Goal: Task Accomplishment & Management: Use online tool/utility

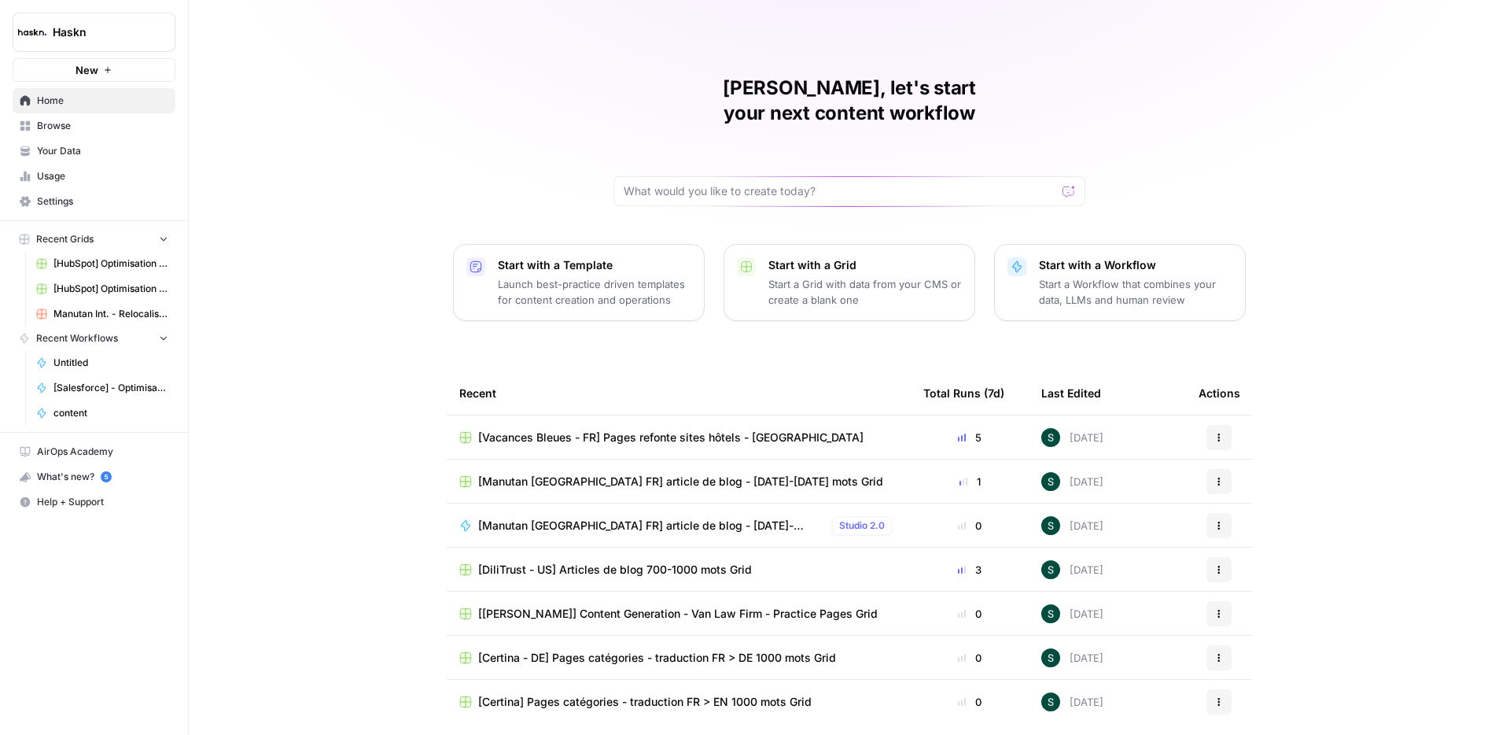
click at [57, 128] on span "Browse" at bounding box center [102, 126] width 131 height 14
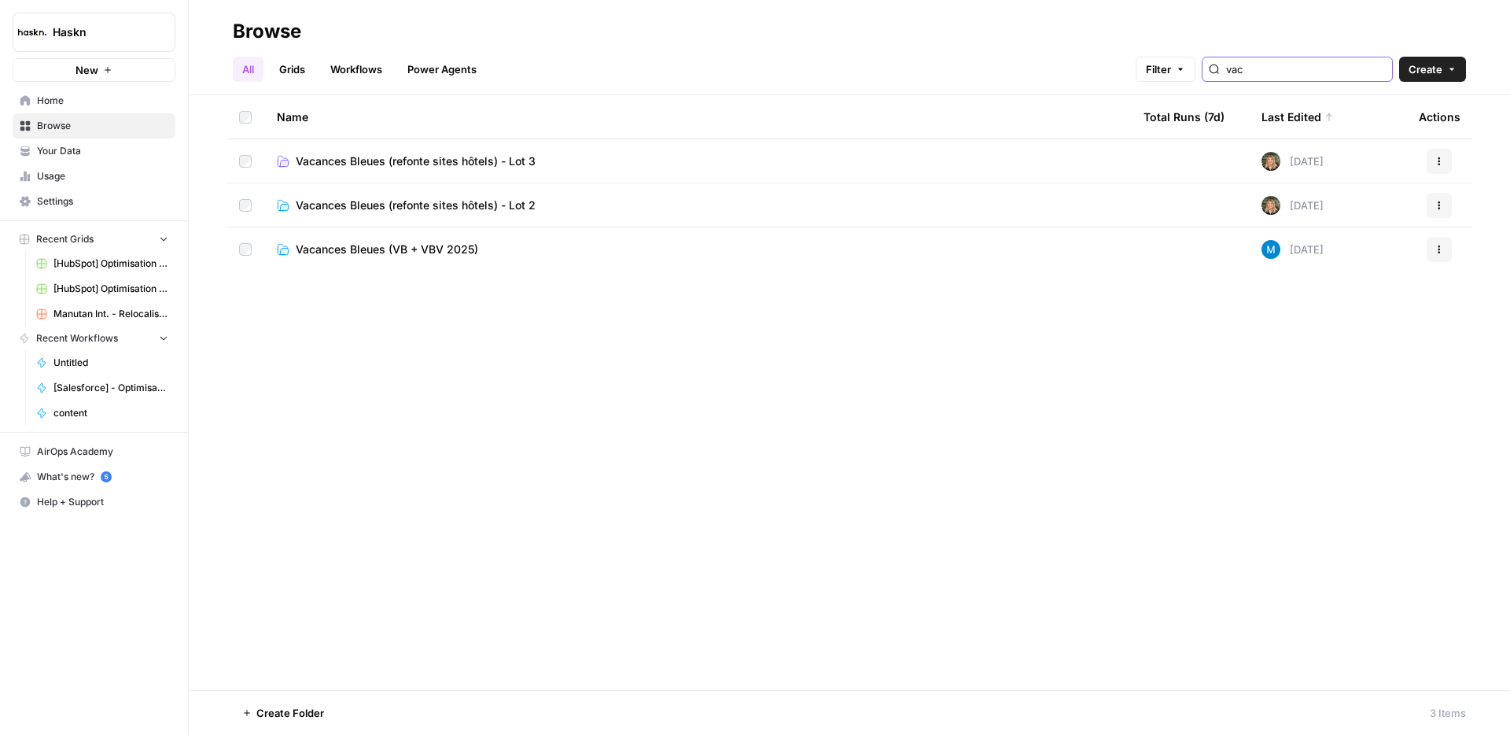
click at [1299, 66] on input "vac" at bounding box center [1306, 69] width 160 height 16
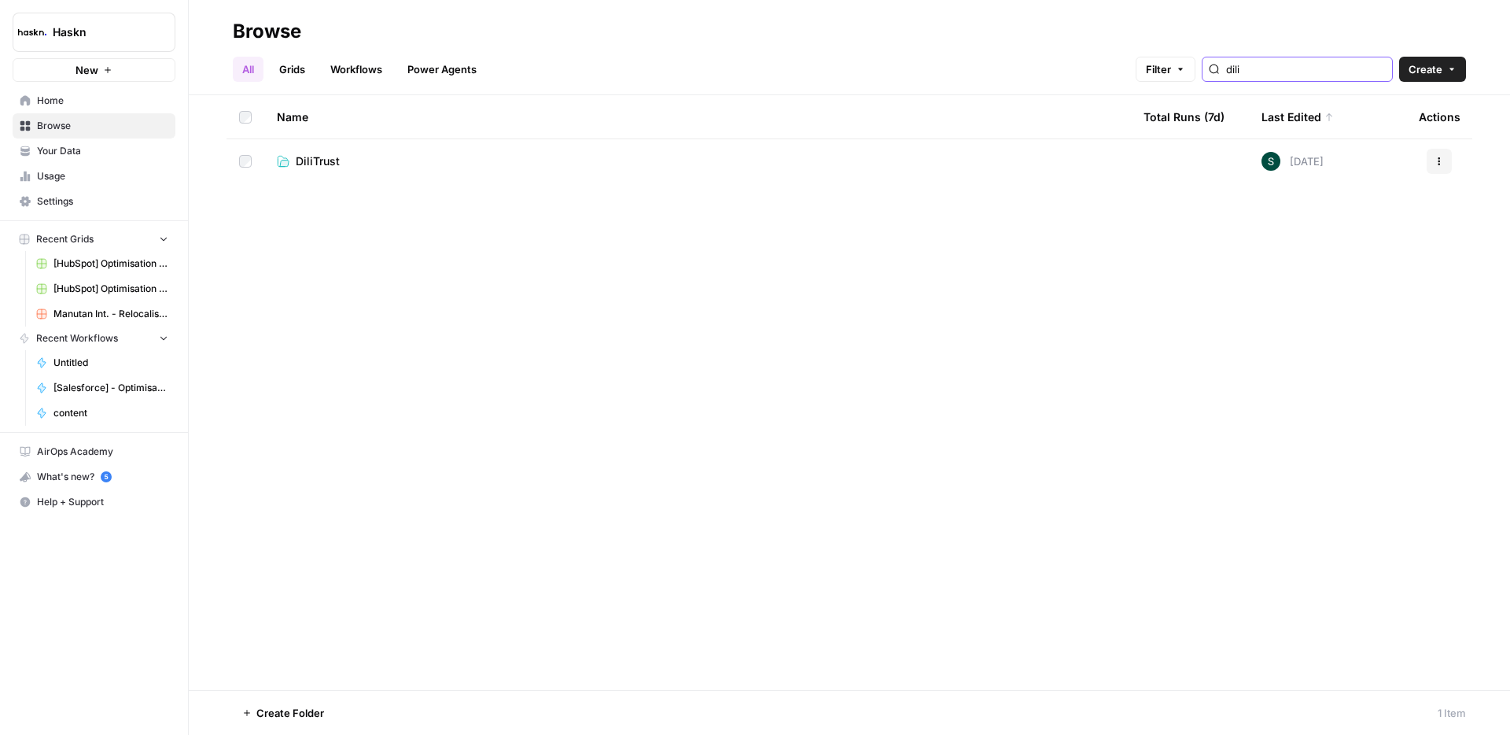
type input "dili"
click at [396, 154] on link "DiliTrust" at bounding box center [698, 161] width 842 height 16
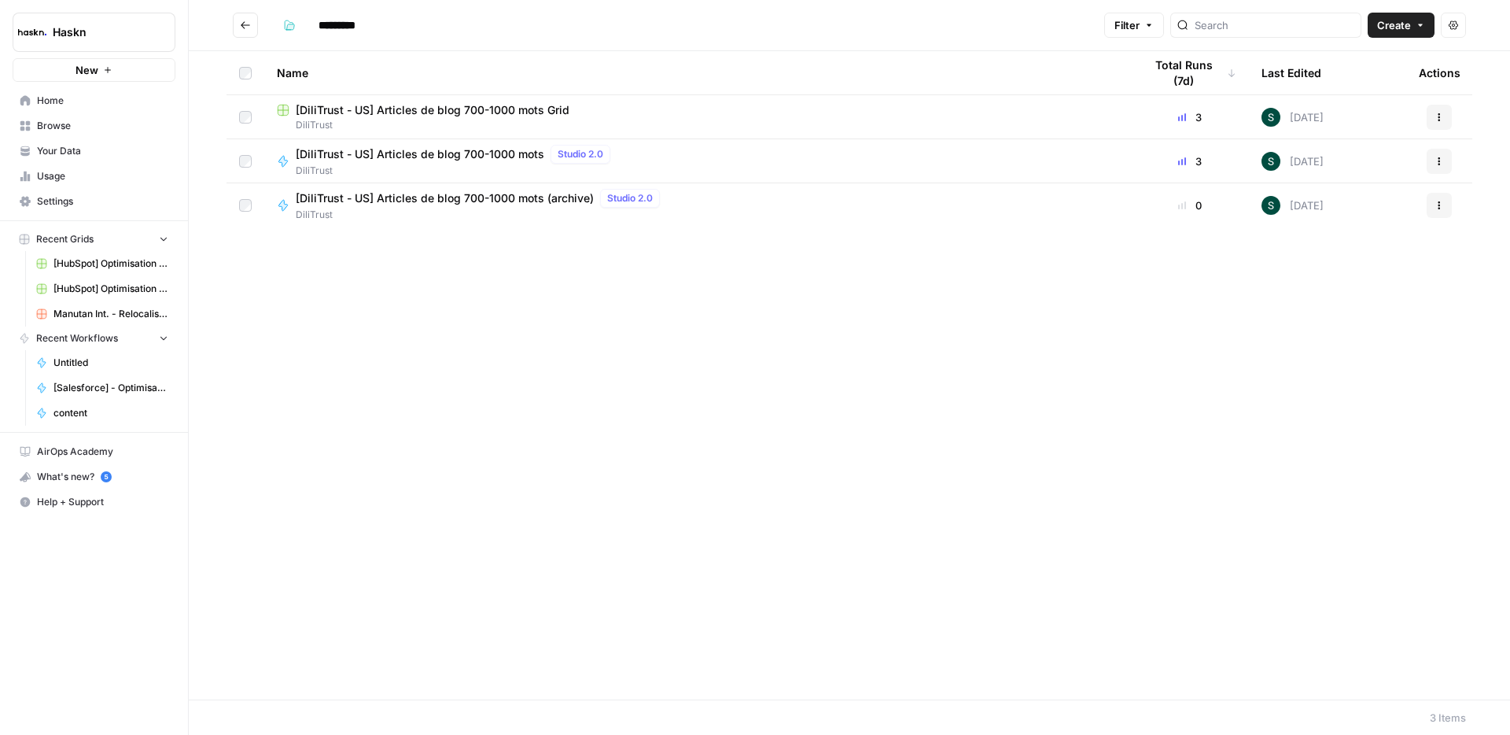
click at [437, 112] on span "[DiliTrust - US] Articles de blog 700-1000 mots Grid" at bounding box center [433, 110] width 274 height 16
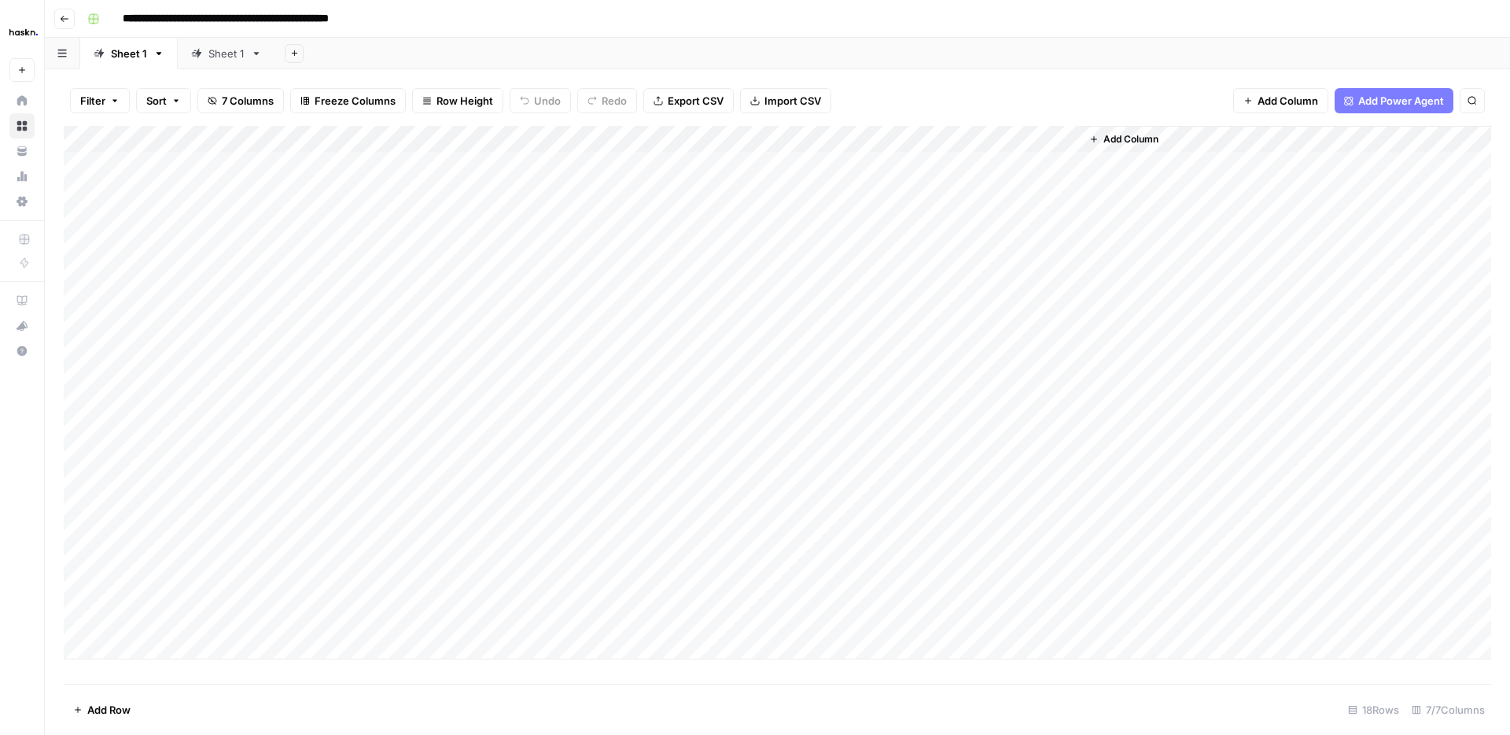
click at [227, 57] on div "Sheet 1" at bounding box center [226, 54] width 36 height 16
click at [138, 518] on div "Add Column" at bounding box center [778, 326] width 1428 height 400
drag, startPoint x: 142, startPoint y: 535, endPoint x: 153, endPoint y: 563, distance: 30.1
click at [142, 535] on div "Add Column" at bounding box center [778, 339] width 1428 height 426
click at [149, 573] on div "Add Column" at bounding box center [778, 352] width 1428 height 453
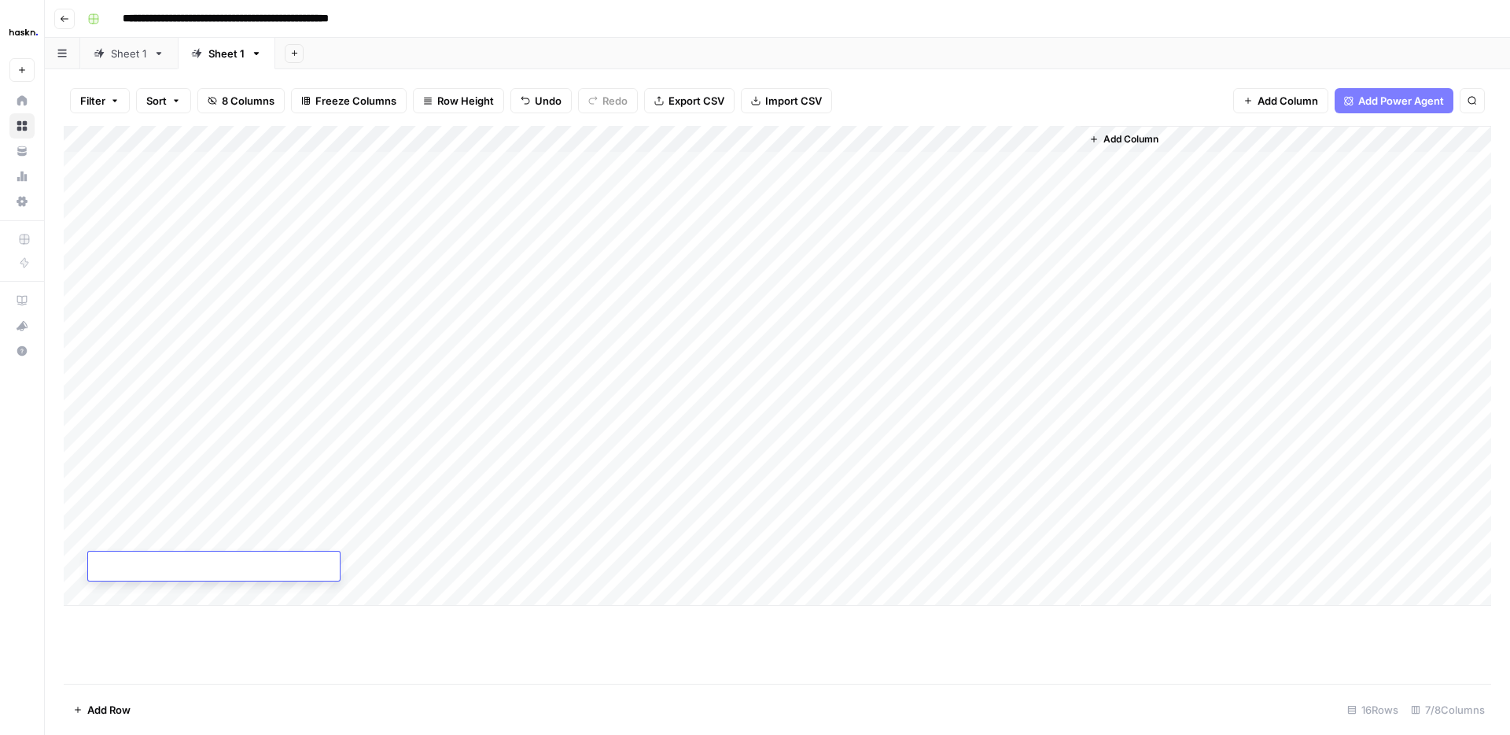
click at [175, 502] on div "Add Column" at bounding box center [778, 366] width 1428 height 480
click at [555, 484] on div "Add Column" at bounding box center [778, 366] width 1428 height 480
drag, startPoint x: 651, startPoint y: 498, endPoint x: 647, endPoint y: 565, distance: 67.0
click at [647, 565] on div "Add Column" at bounding box center [778, 366] width 1428 height 480
click at [695, 510] on div "Add Column" at bounding box center [778, 366] width 1428 height 480
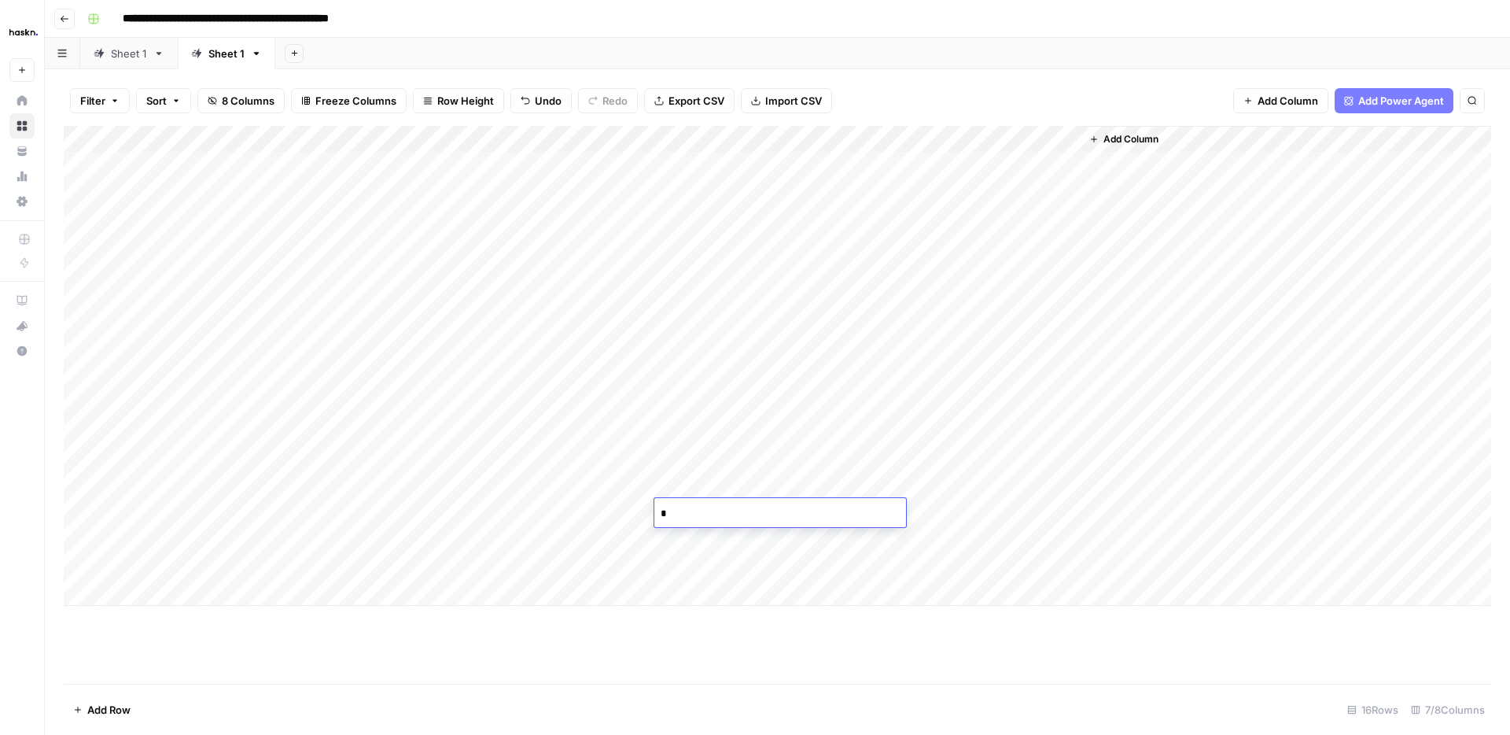
type textarea "**"
click at [417, 512] on div "Add Column" at bounding box center [778, 366] width 1428 height 480
click at [306, 518] on div "Add Column" at bounding box center [778, 366] width 1428 height 480
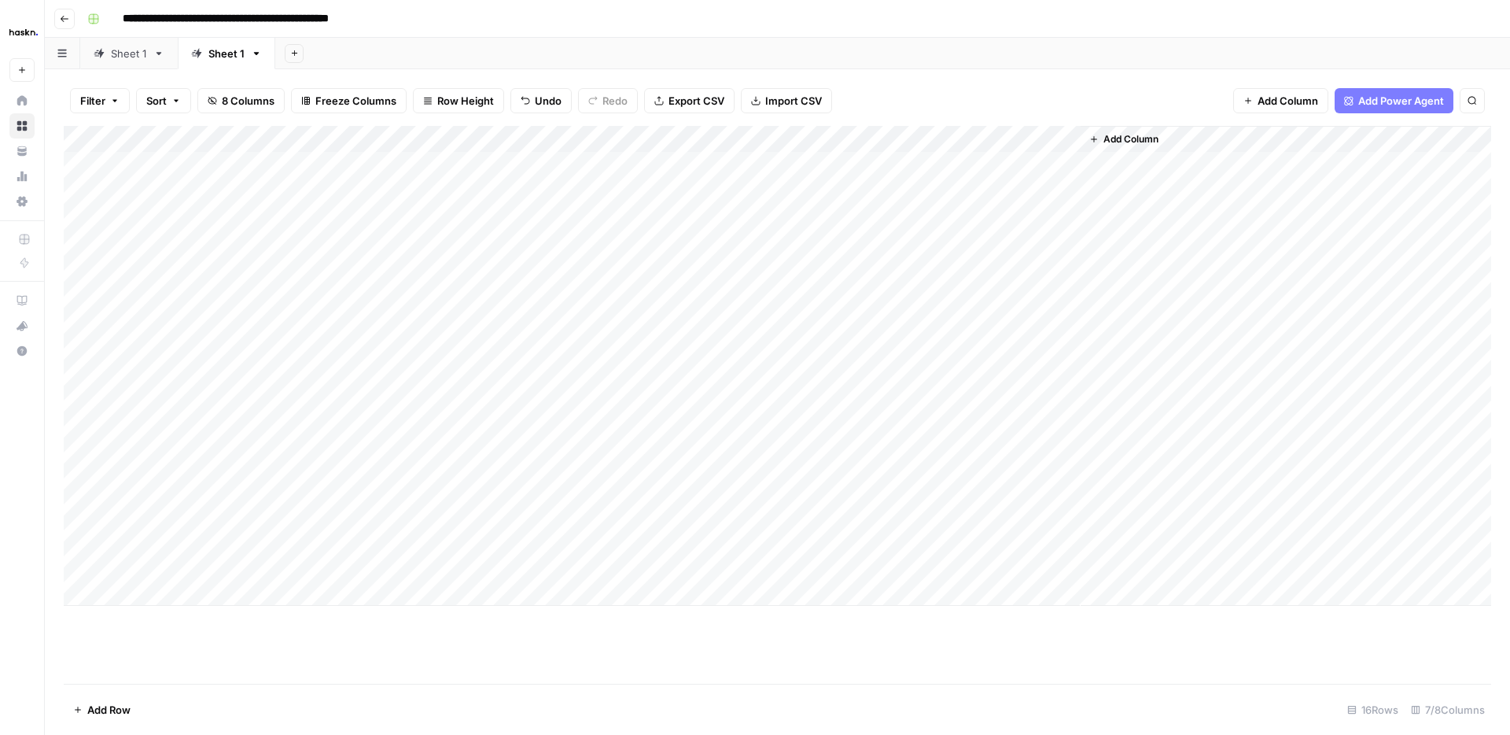
click at [293, 509] on div "Add Column" at bounding box center [778, 366] width 1428 height 480
click at [293, 509] on textarea at bounding box center [356, 514] width 252 height 22
type textarea "**********"
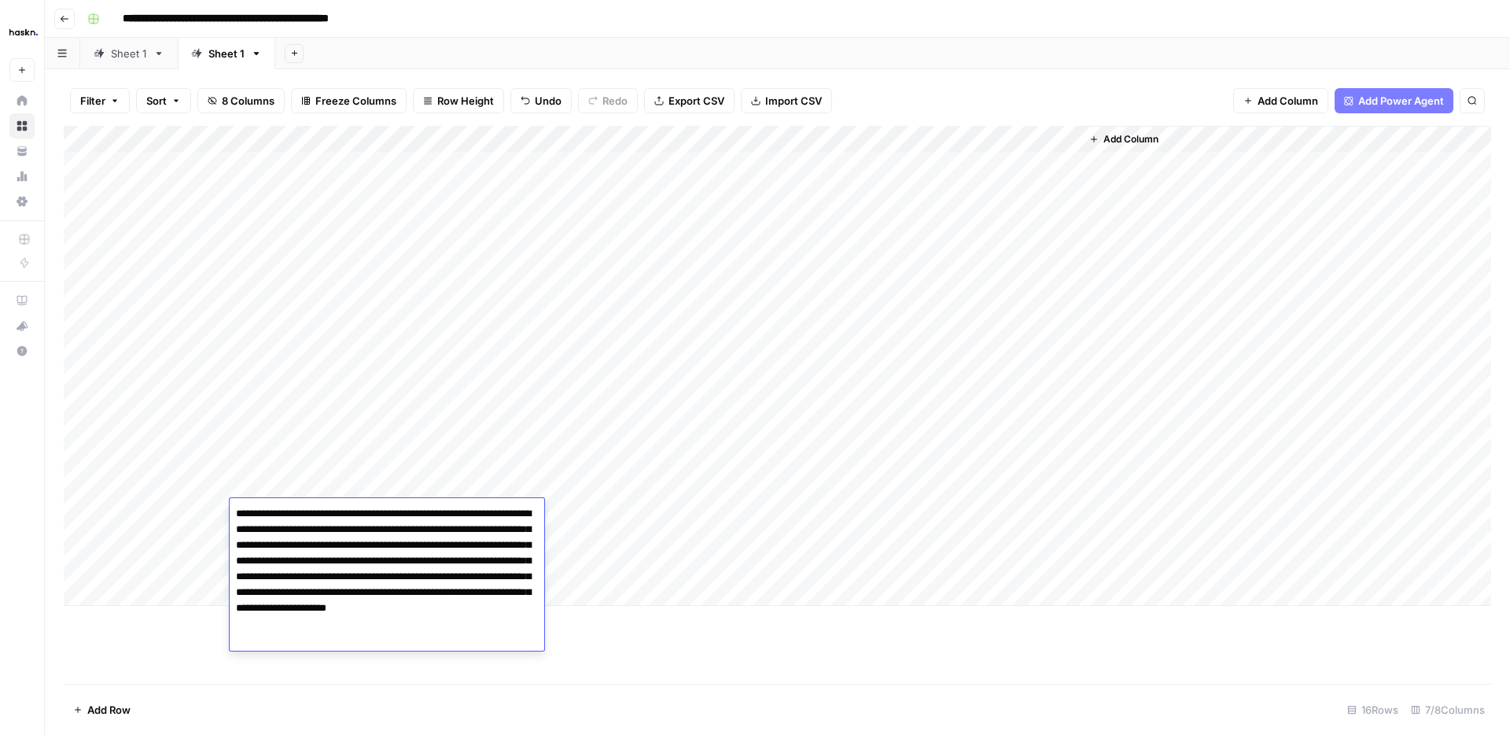
click at [158, 535] on div "Add Column" at bounding box center [778, 366] width 1428 height 480
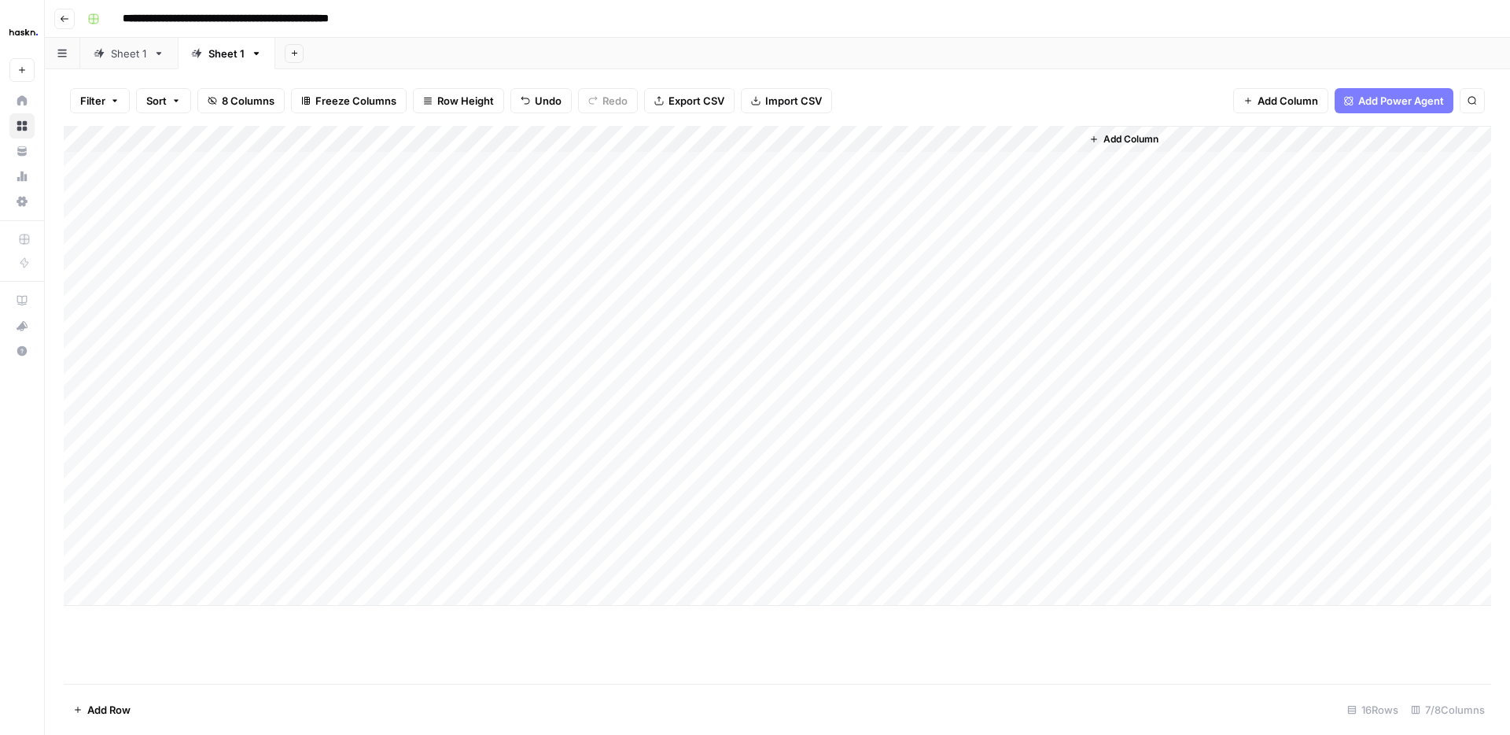
click at [256, 541] on div "Add Column" at bounding box center [778, 366] width 1428 height 480
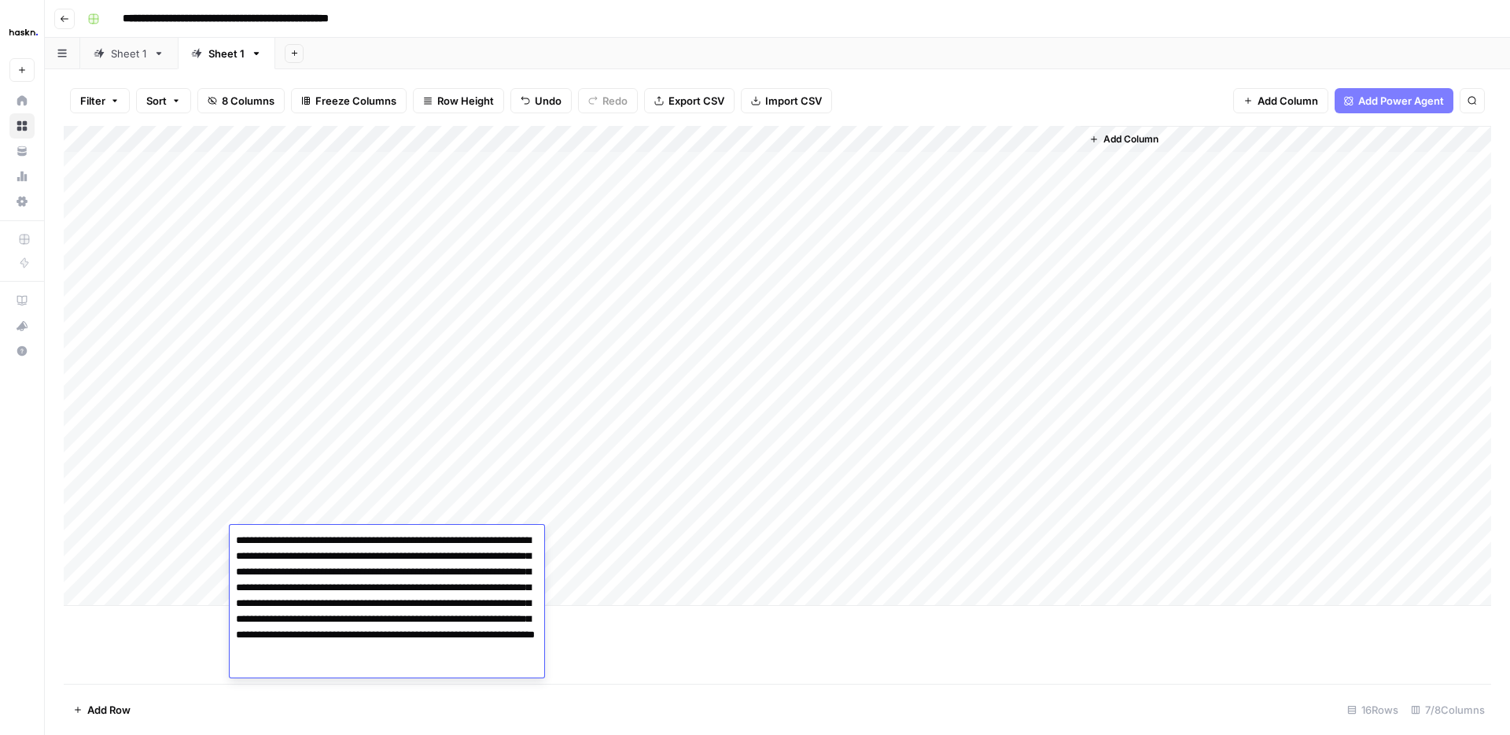
type textarea "**********"
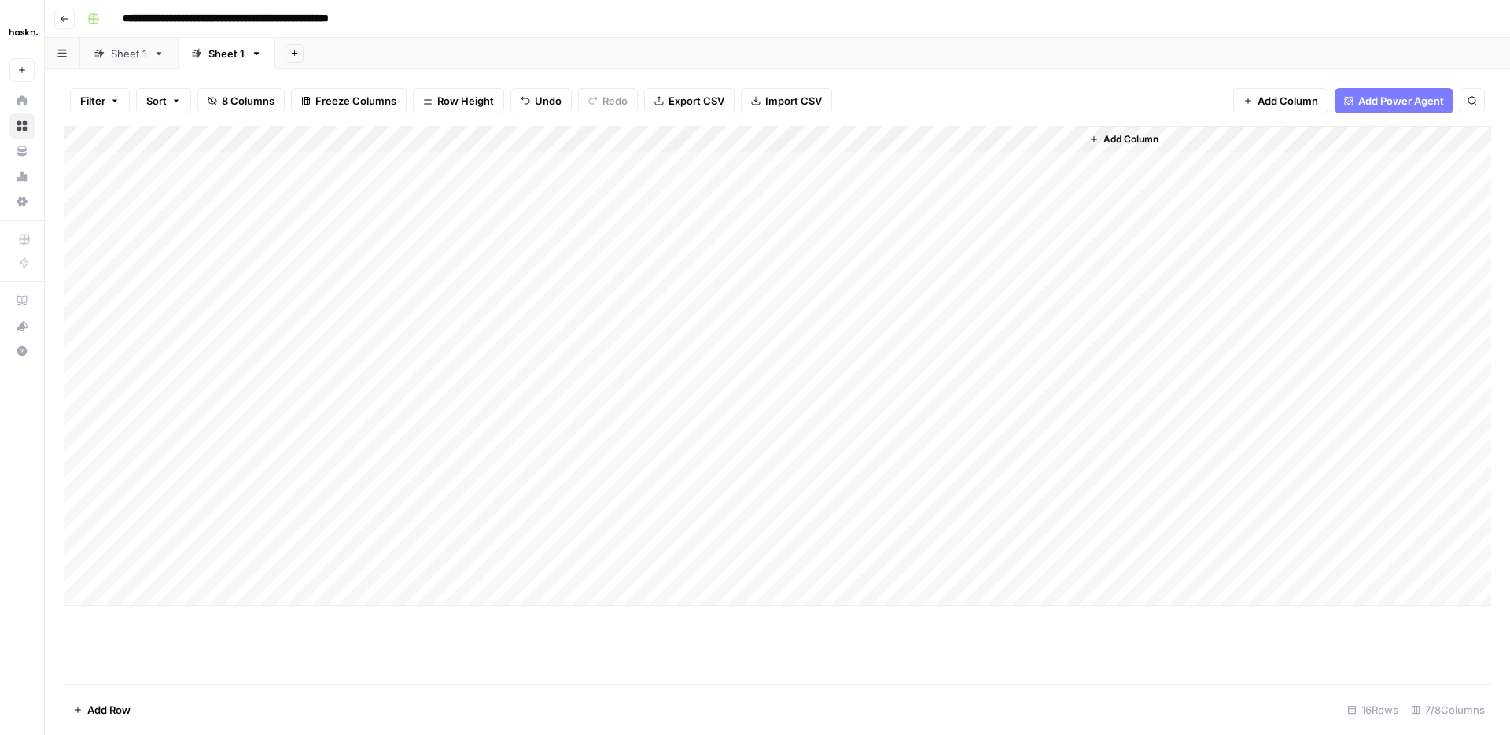
click at [197, 556] on div "Add Column" at bounding box center [778, 366] width 1428 height 480
click at [299, 570] on div "Add Column" at bounding box center [778, 366] width 1428 height 480
type textarea "**********"
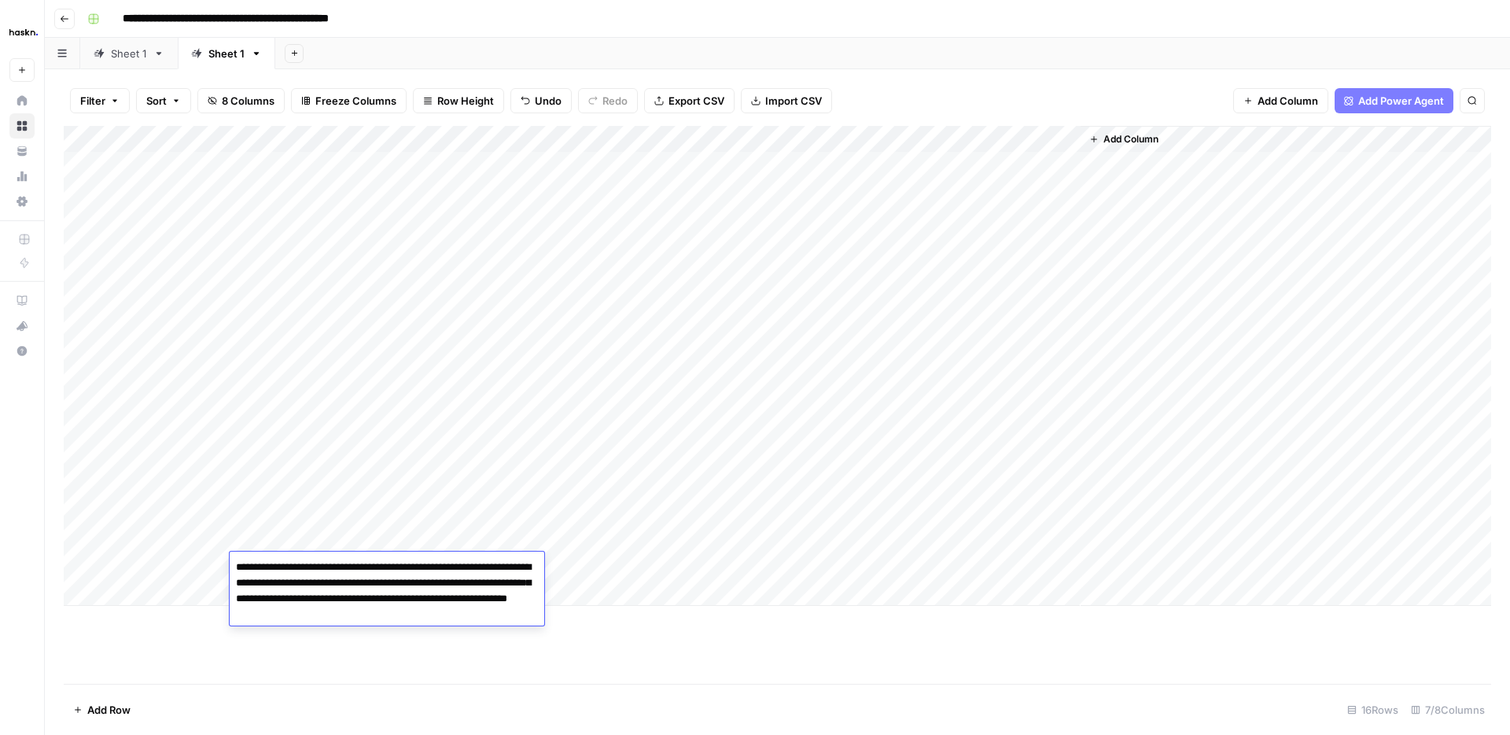
click at [1008, 641] on div "Add Column" at bounding box center [778, 405] width 1428 height 558
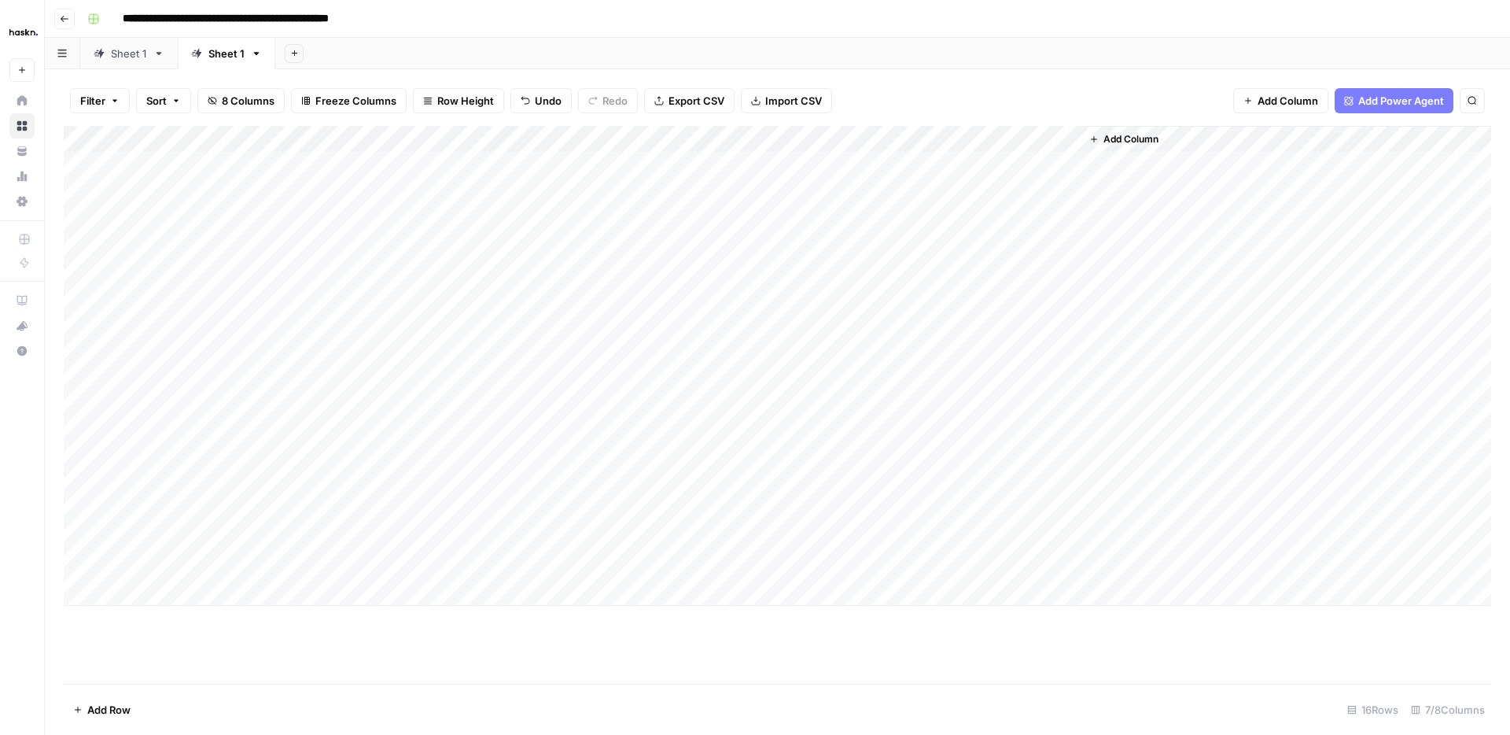
click at [870, 508] on div "Add Column" at bounding box center [778, 366] width 1428 height 480
click at [865, 536] on div "Add Column" at bounding box center [778, 366] width 1428 height 480
click at [865, 563] on div "Add Column" at bounding box center [778, 366] width 1428 height 480
